Goal: Find specific page/section: Find specific page/section

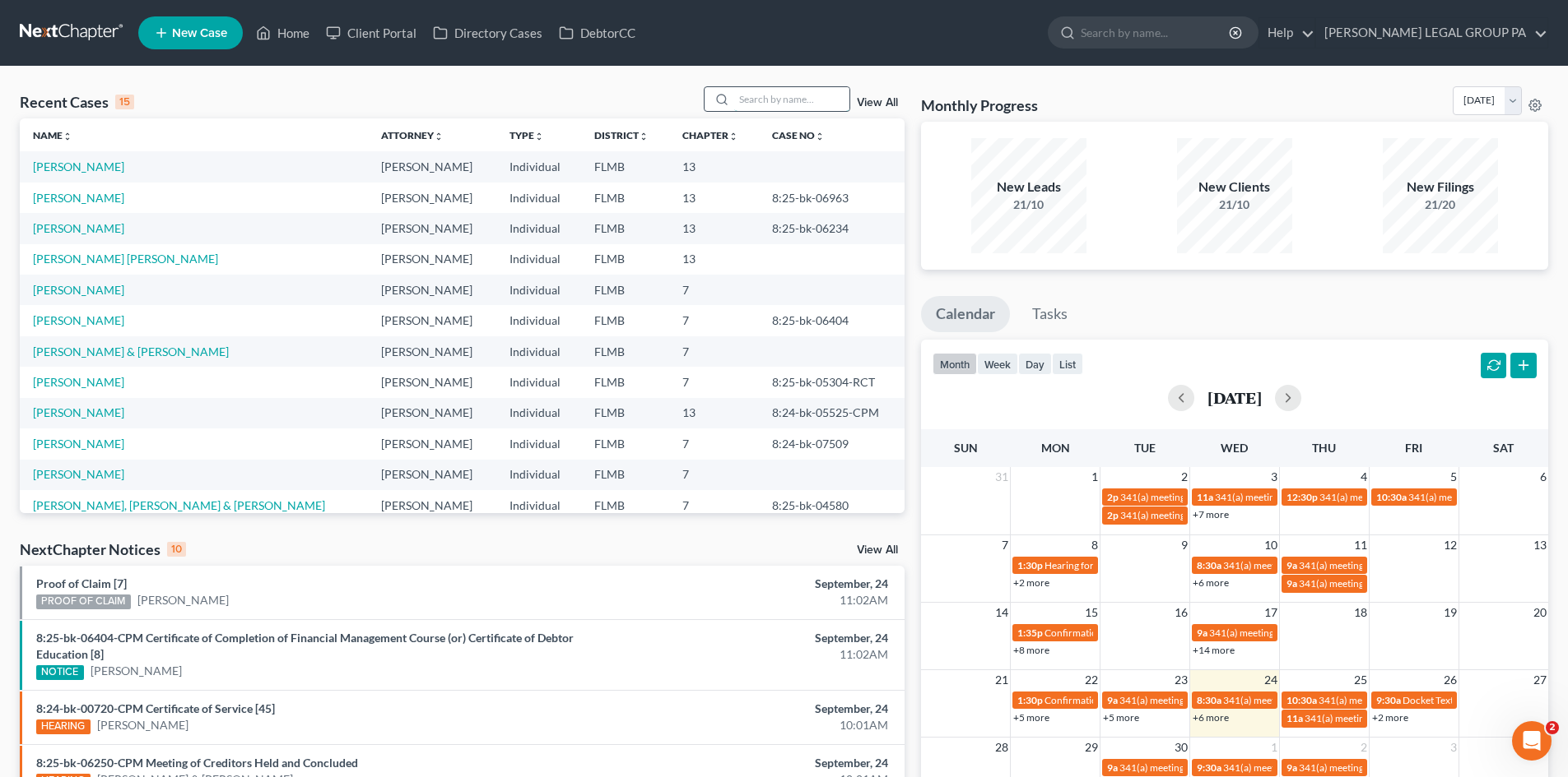
click at [776, 97] on input "search" at bounding box center [792, 98] width 115 height 24
click at [770, 97] on input "search" at bounding box center [792, 98] width 115 height 24
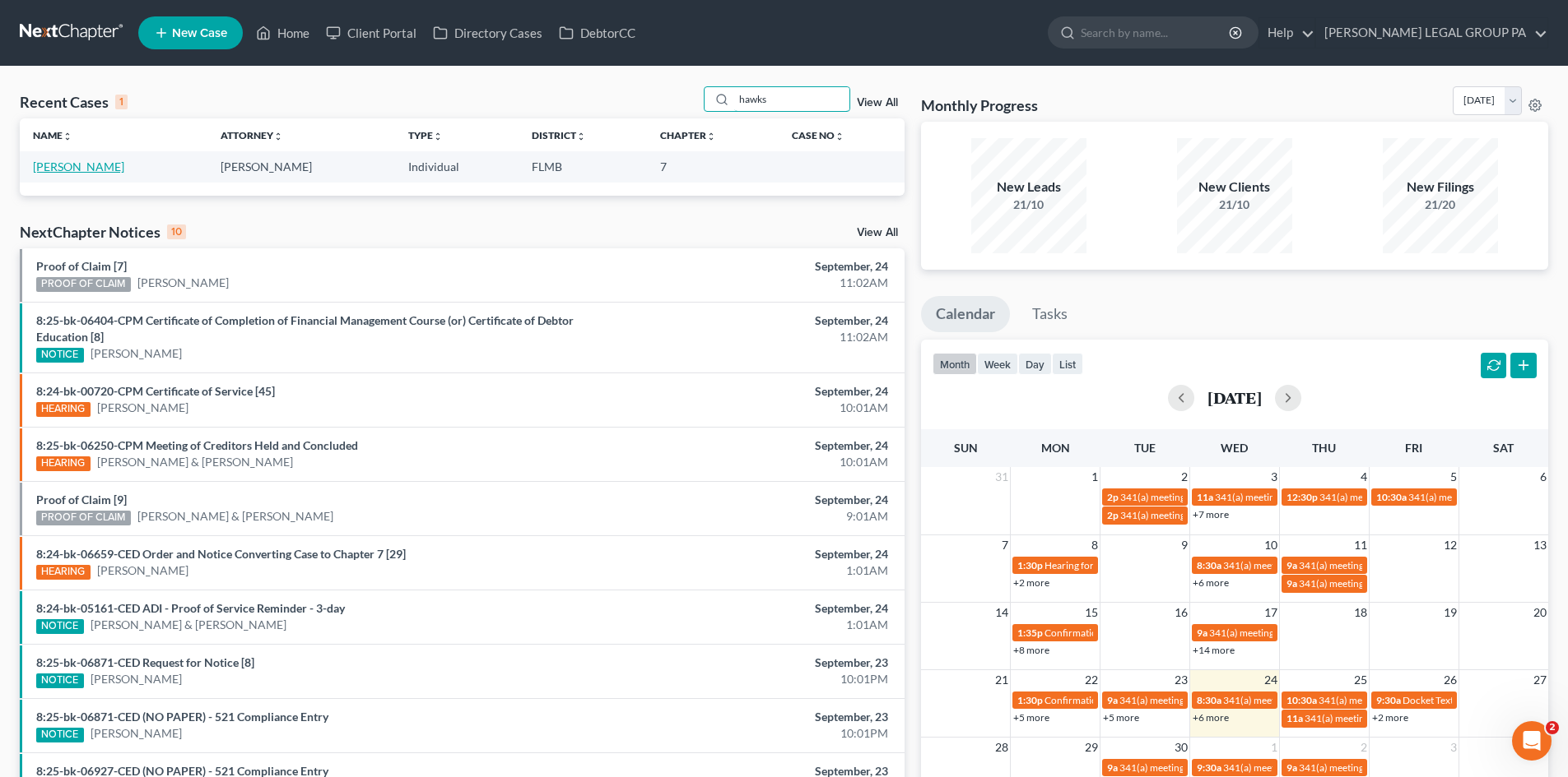
type input "hawks"
click at [97, 170] on link "[PERSON_NAME]" at bounding box center [78, 166] width 92 height 14
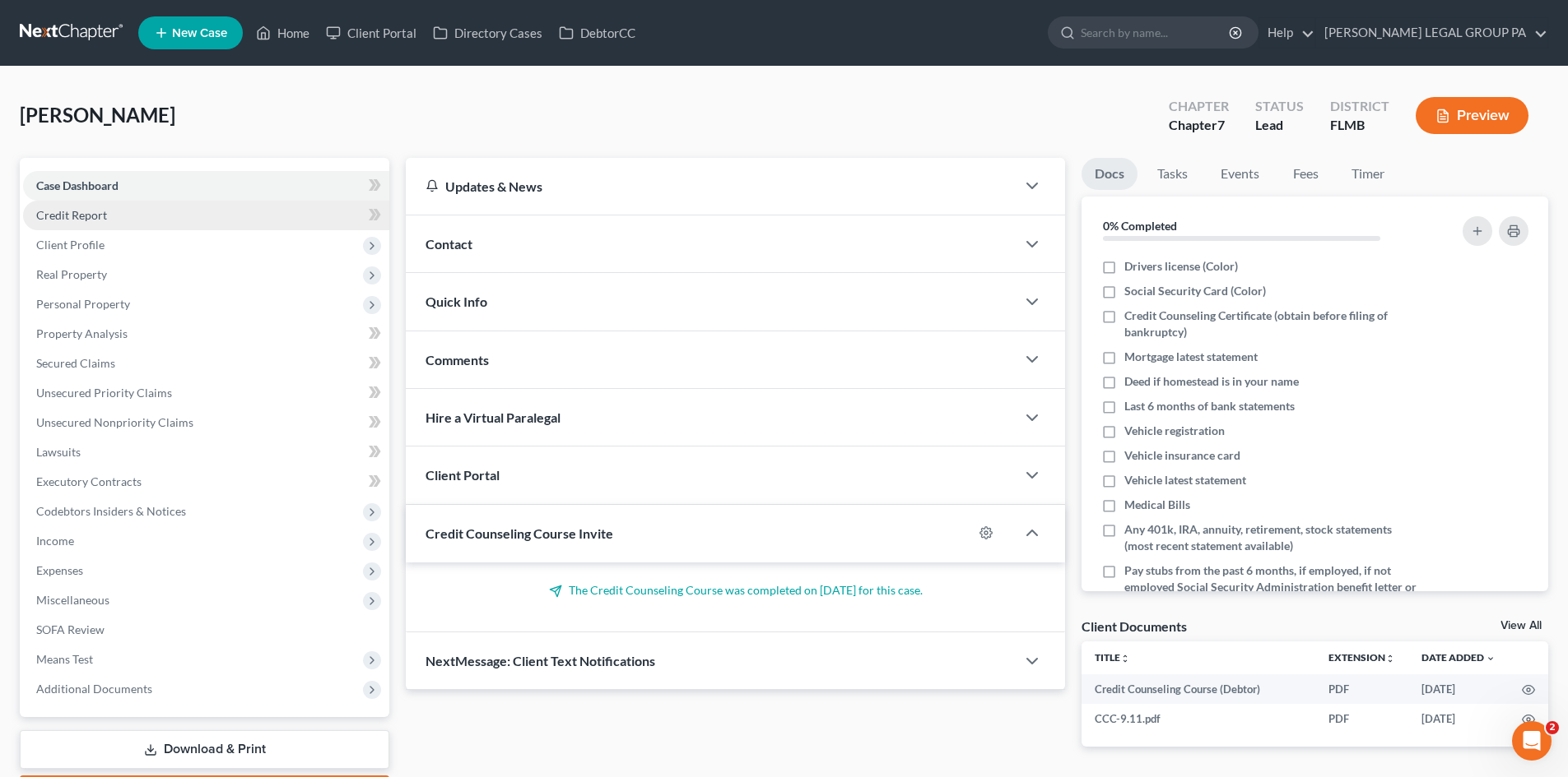
click at [62, 216] on span "Credit Report" at bounding box center [71, 214] width 71 height 14
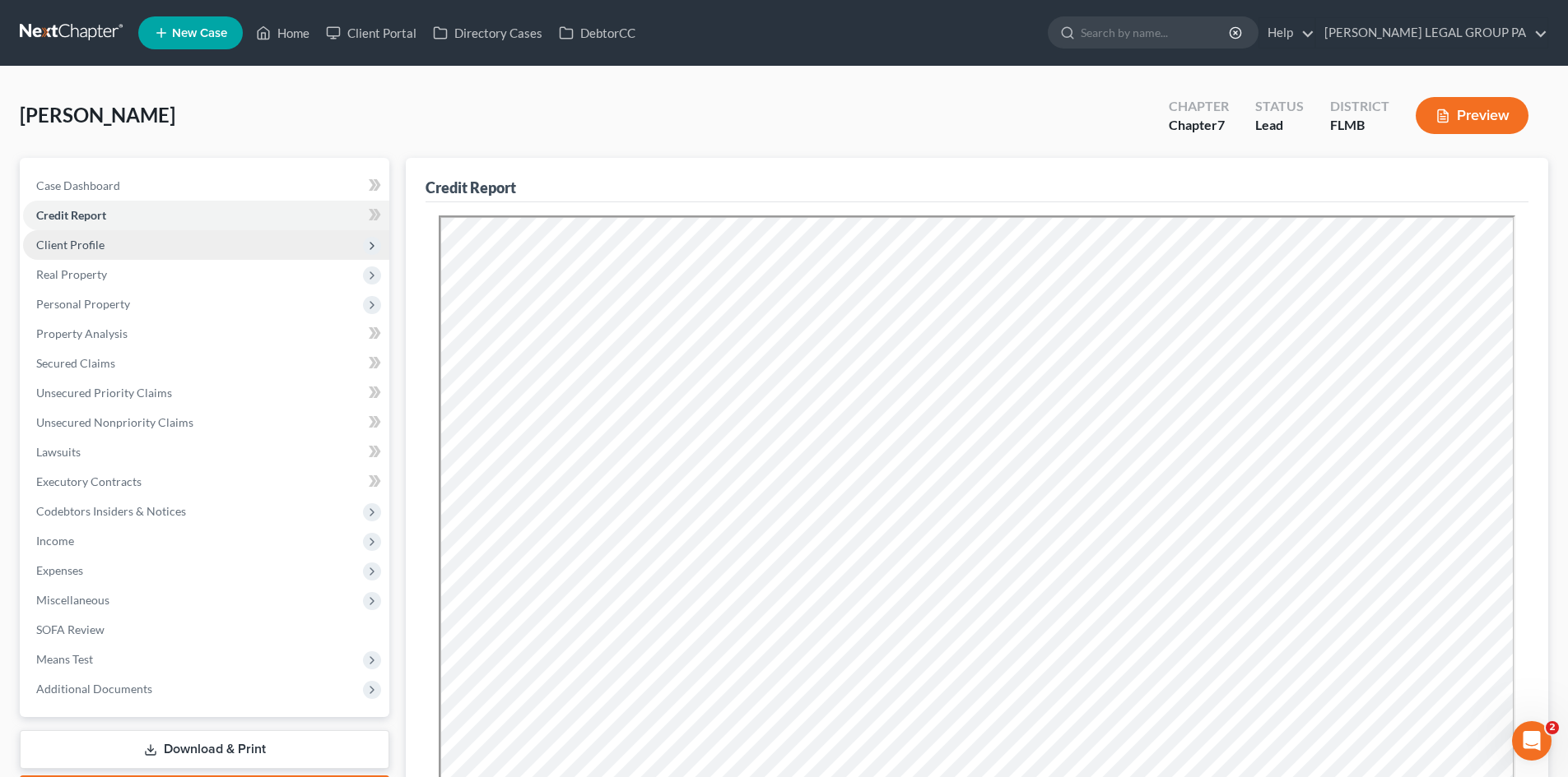
click at [99, 245] on span "Client Profile" at bounding box center [70, 245] width 68 height 14
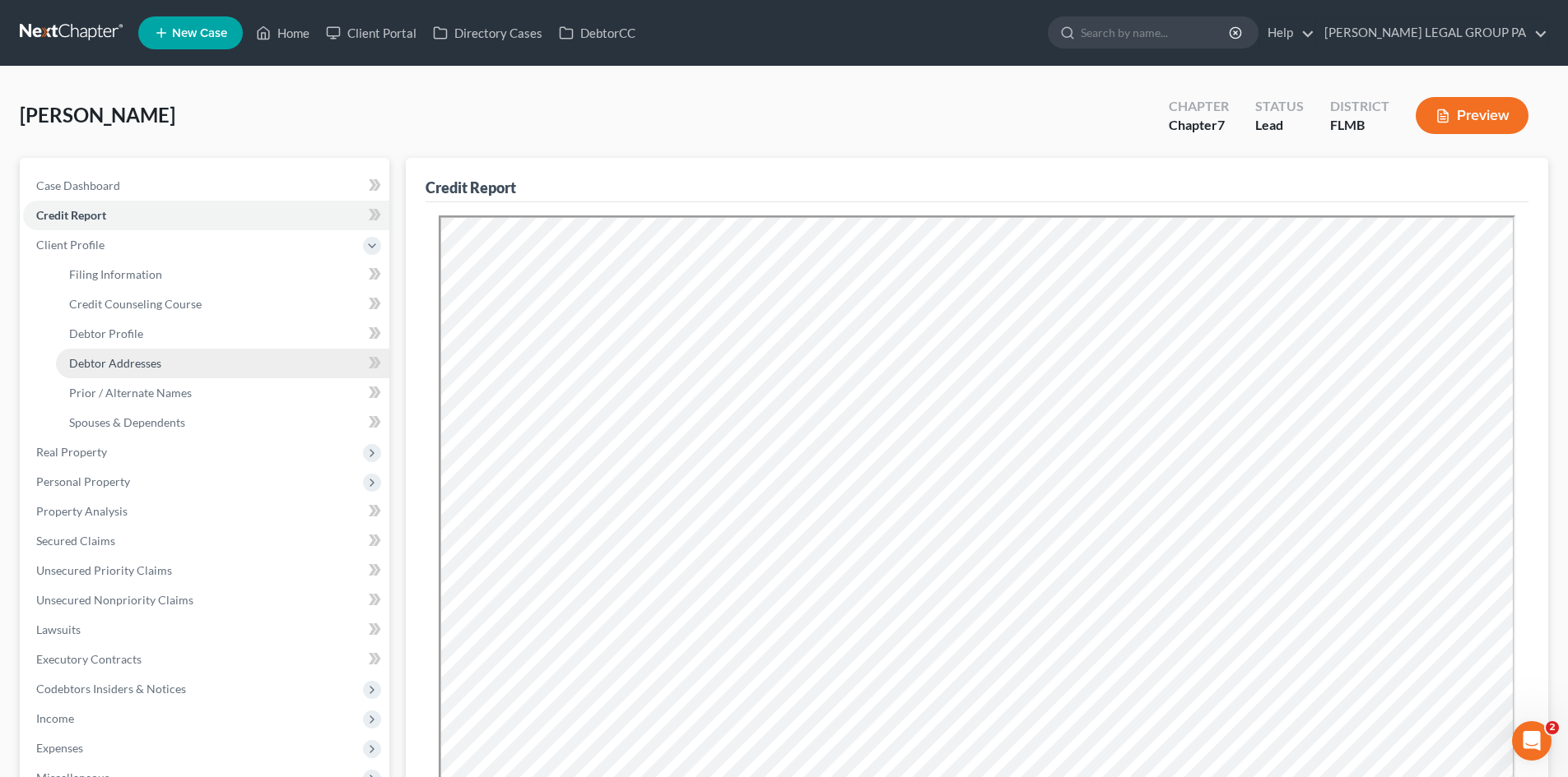
click at [105, 358] on span "Debtor Addresses" at bounding box center [115, 363] width 93 height 14
